Goal: Navigation & Orientation: Find specific page/section

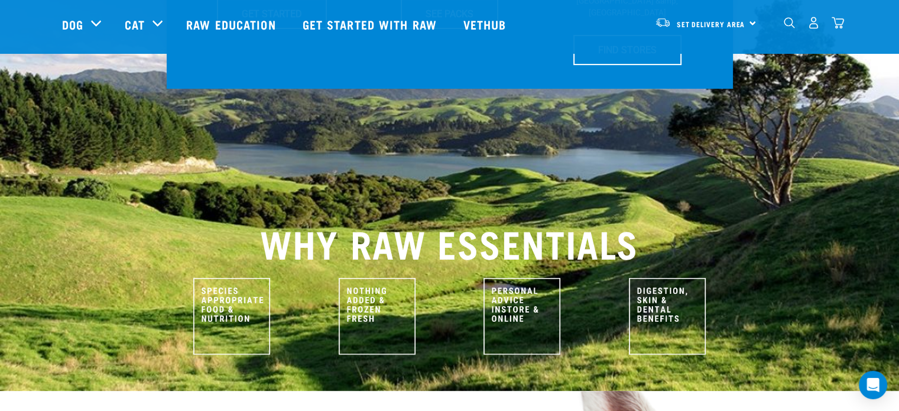
scroll to position [390, 0]
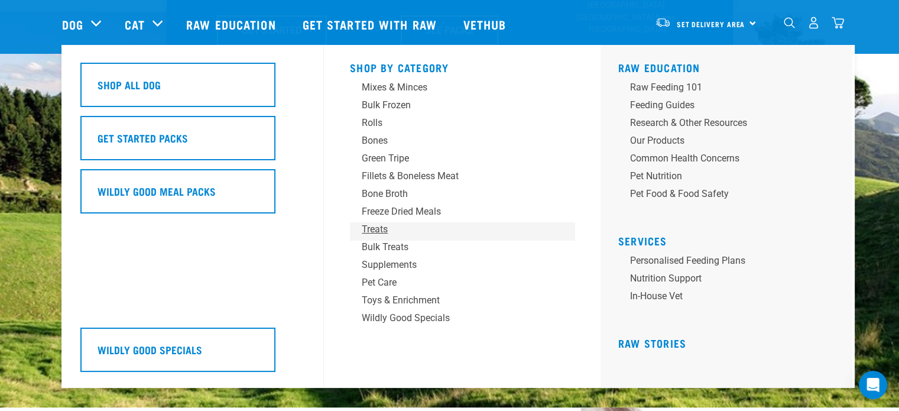
click at [381, 233] on div "Treats" at bounding box center [454, 229] width 184 height 14
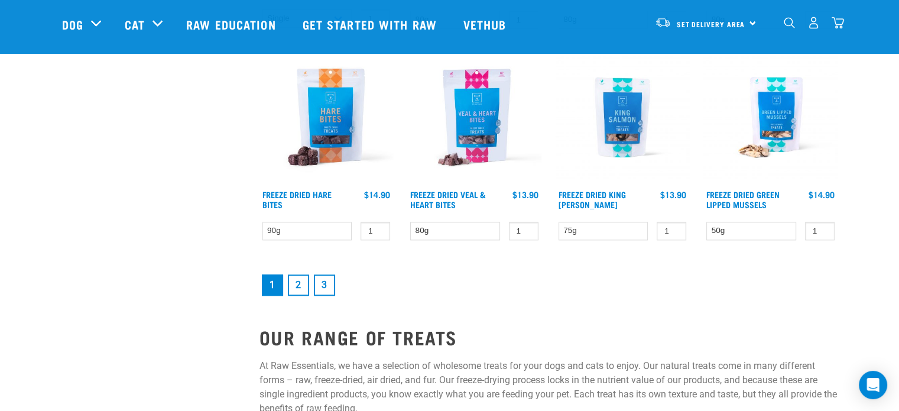
scroll to position [1600, 0]
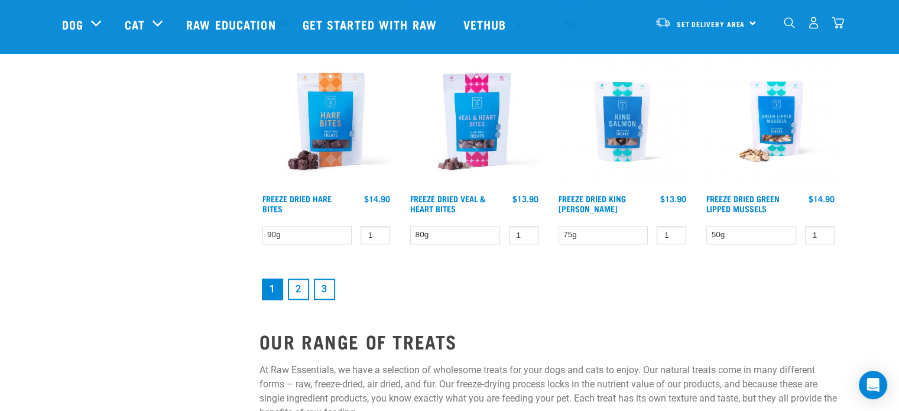
click at [302, 288] on link "2" at bounding box center [298, 288] width 21 height 21
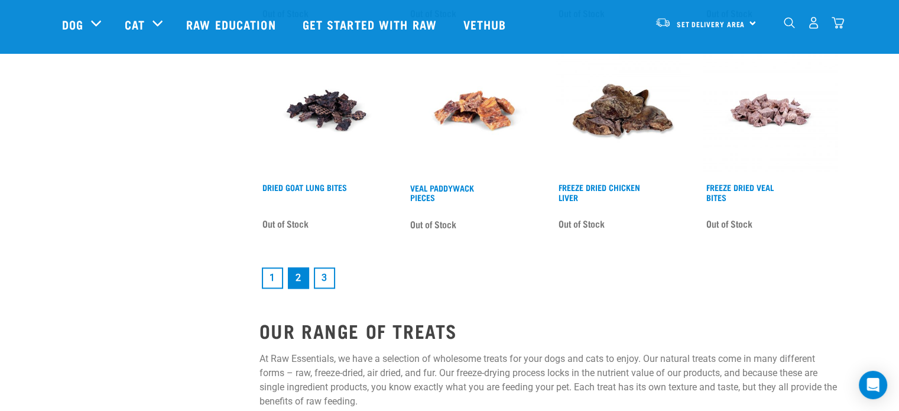
scroll to position [1647, 0]
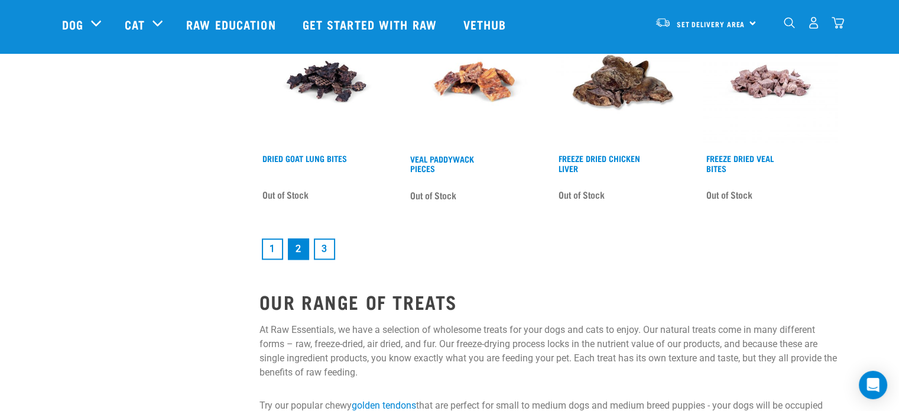
click at [323, 247] on link "3" at bounding box center [324, 248] width 21 height 21
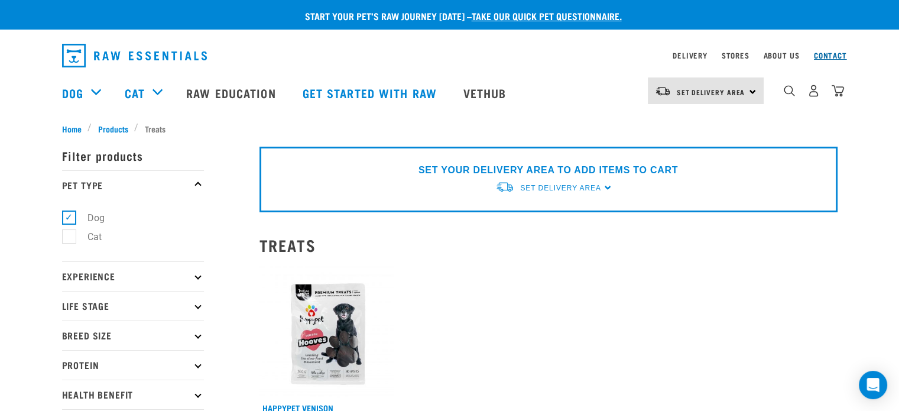
click at [826, 57] on link "Contact" at bounding box center [830, 55] width 33 height 4
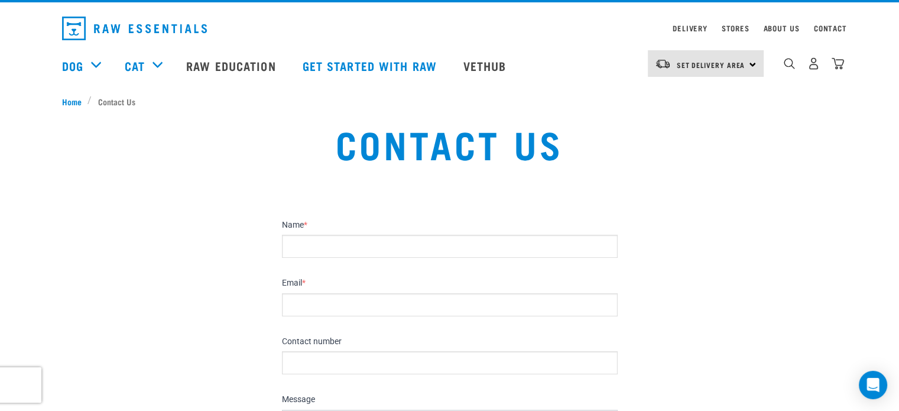
scroll to position [28, 0]
